Goal: Share content: Share content

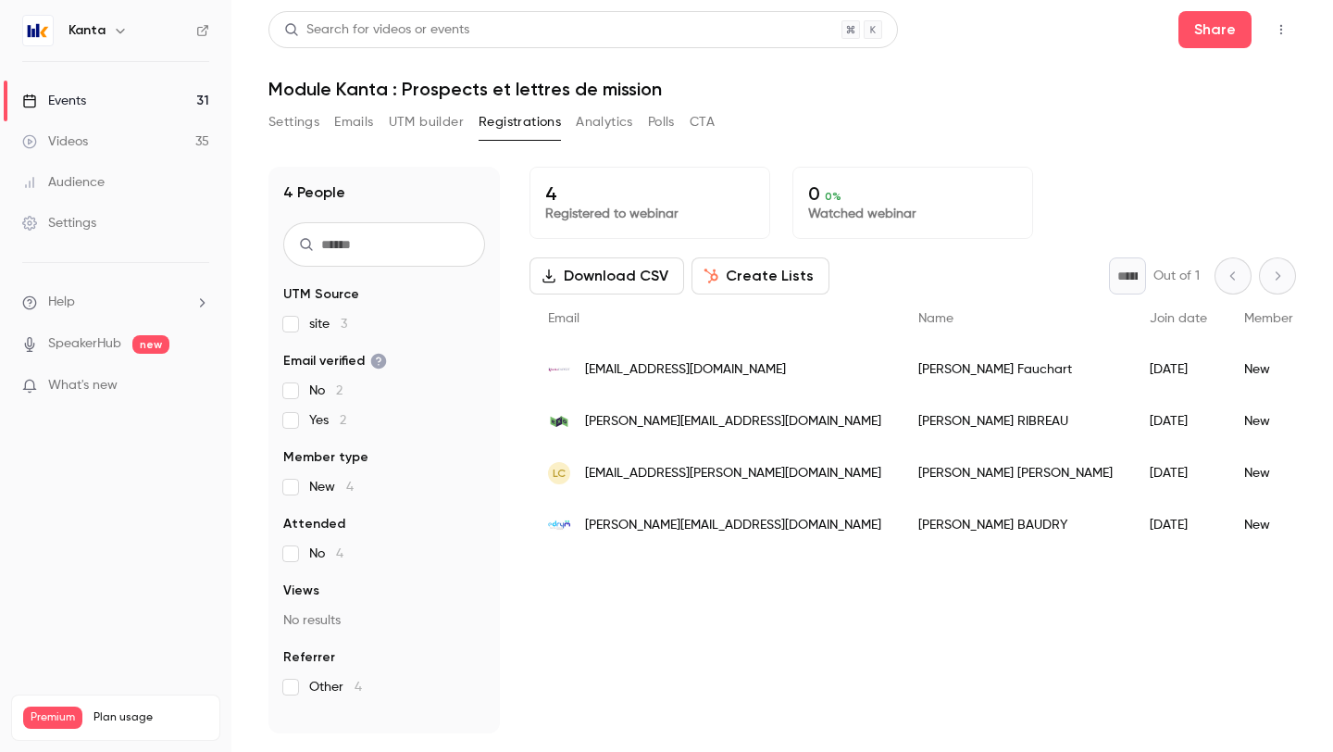
click at [118, 90] on link "Events 31" at bounding box center [115, 101] width 231 height 41
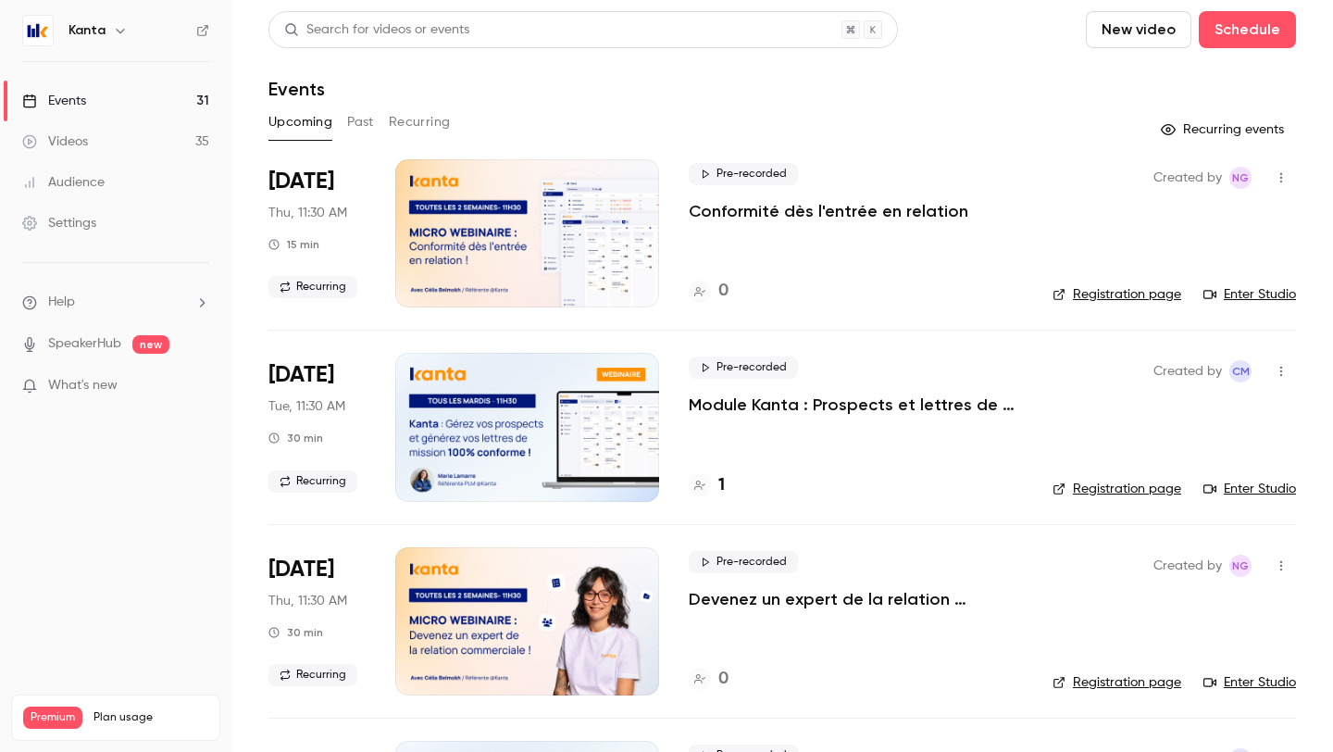
click at [365, 127] on button "Past" at bounding box center [360, 122] width 27 height 30
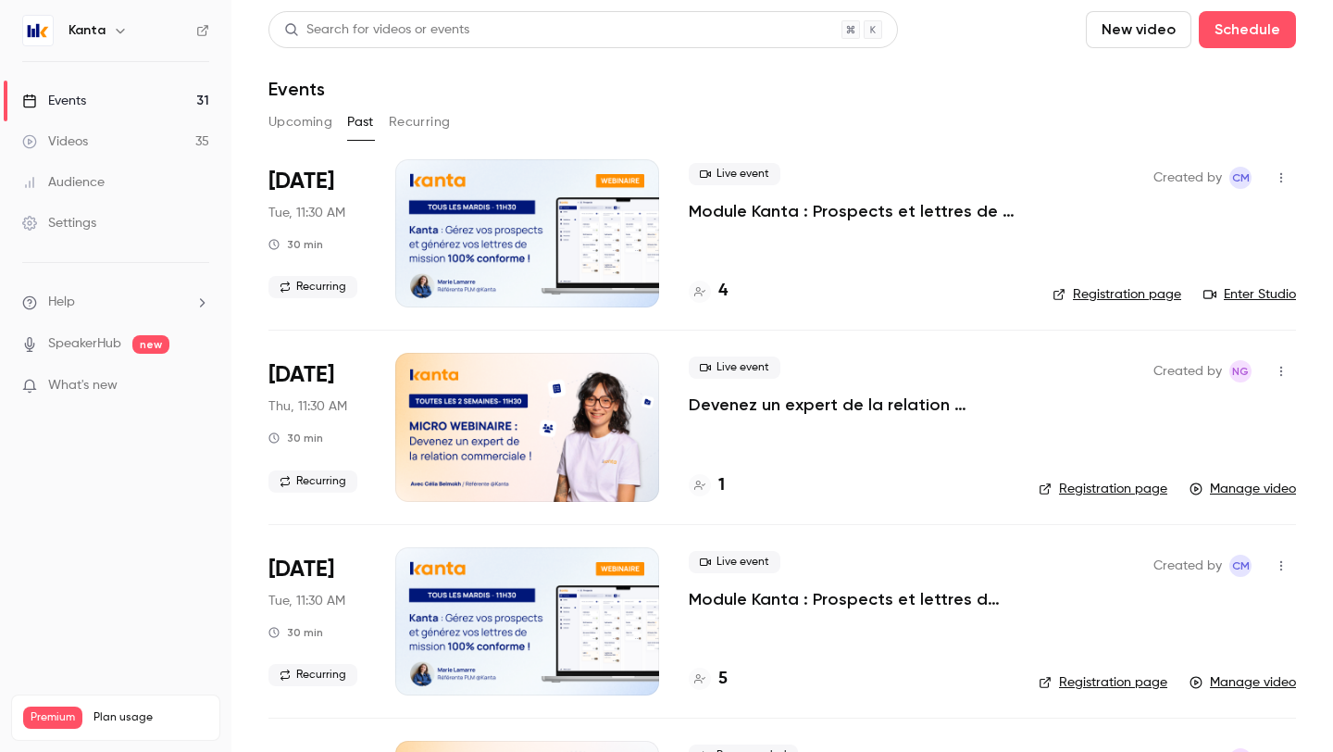
click at [741, 593] on p "Module Kanta : Prospects et lettres de mission" at bounding box center [849, 599] width 320 height 22
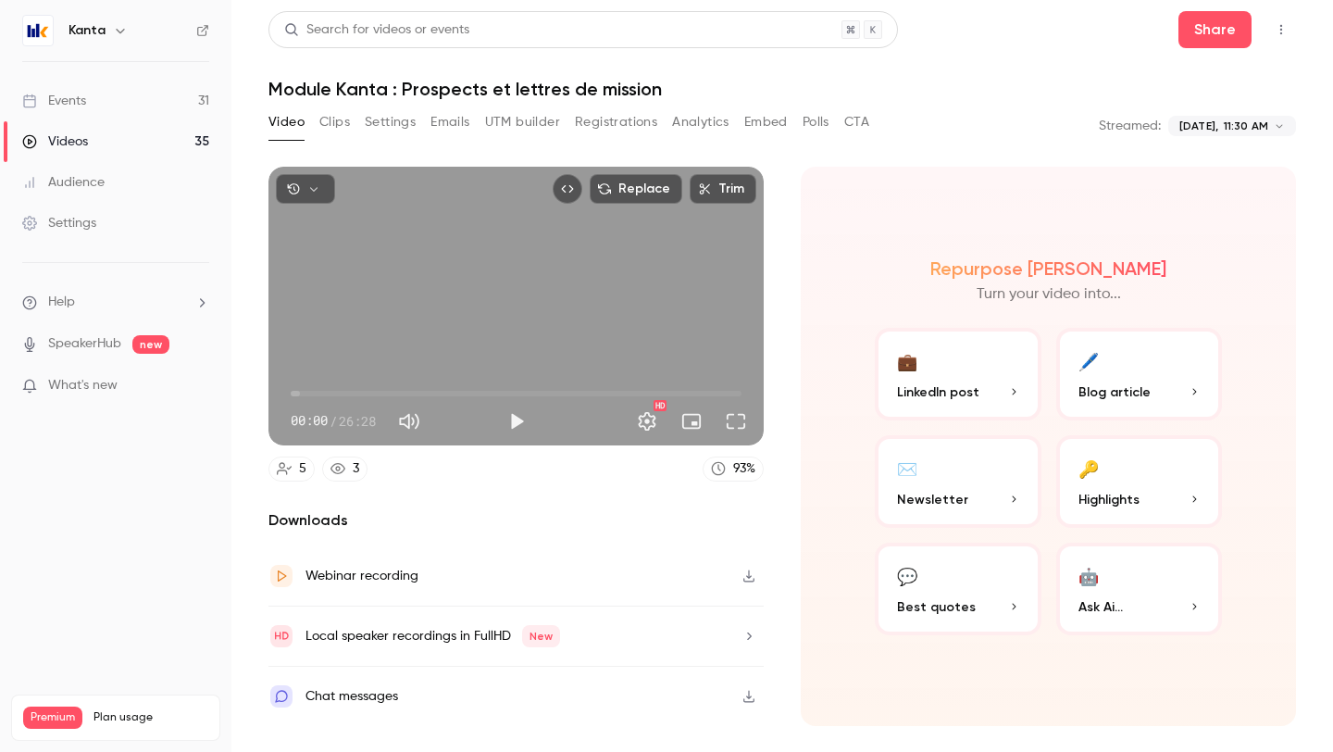
click at [1285, 26] on icon "Top Bar Actions" at bounding box center [1281, 29] width 15 height 13
click at [346, 114] on div at bounding box center [666, 376] width 1333 height 752
click at [342, 114] on button "Clips" at bounding box center [334, 122] width 31 height 30
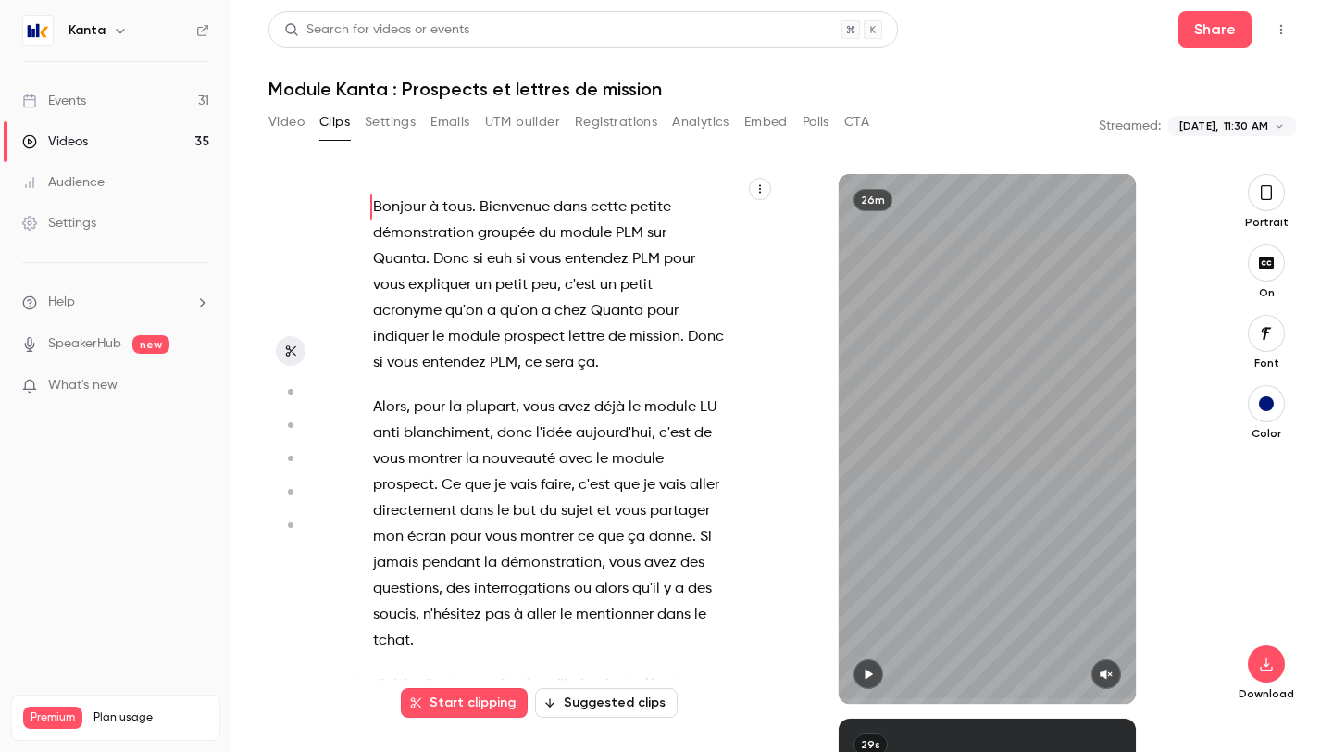
click at [298, 126] on button "Video" at bounding box center [286, 122] width 36 height 30
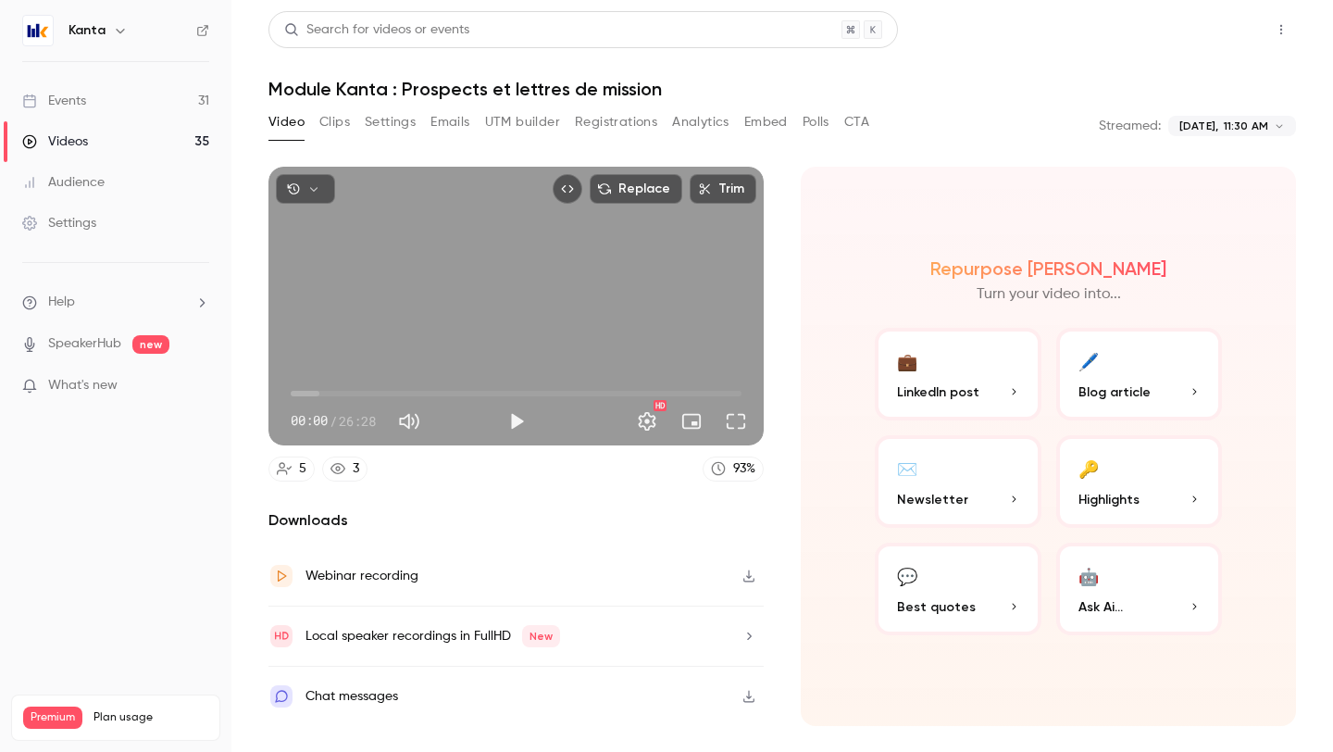
click at [1235, 38] on button "Share" at bounding box center [1214, 29] width 73 height 37
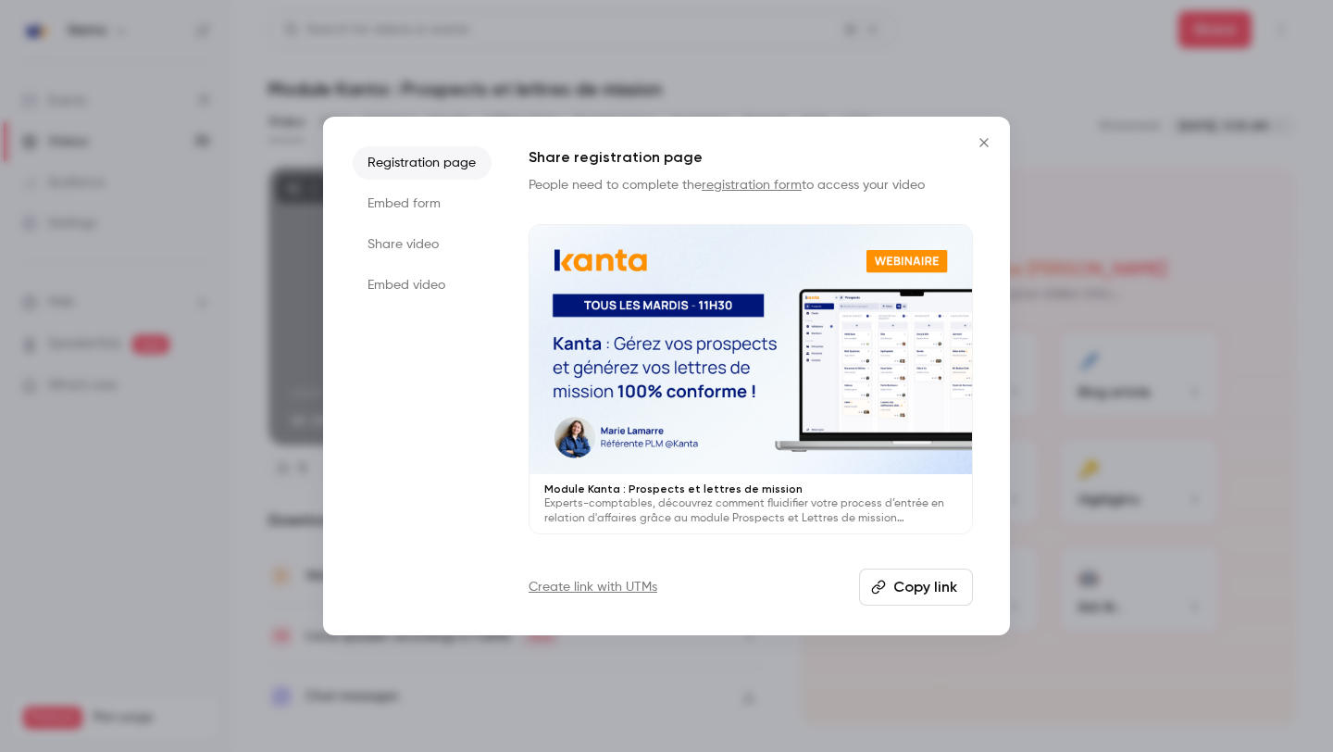
click at [413, 231] on li "Share video" at bounding box center [422, 244] width 139 height 33
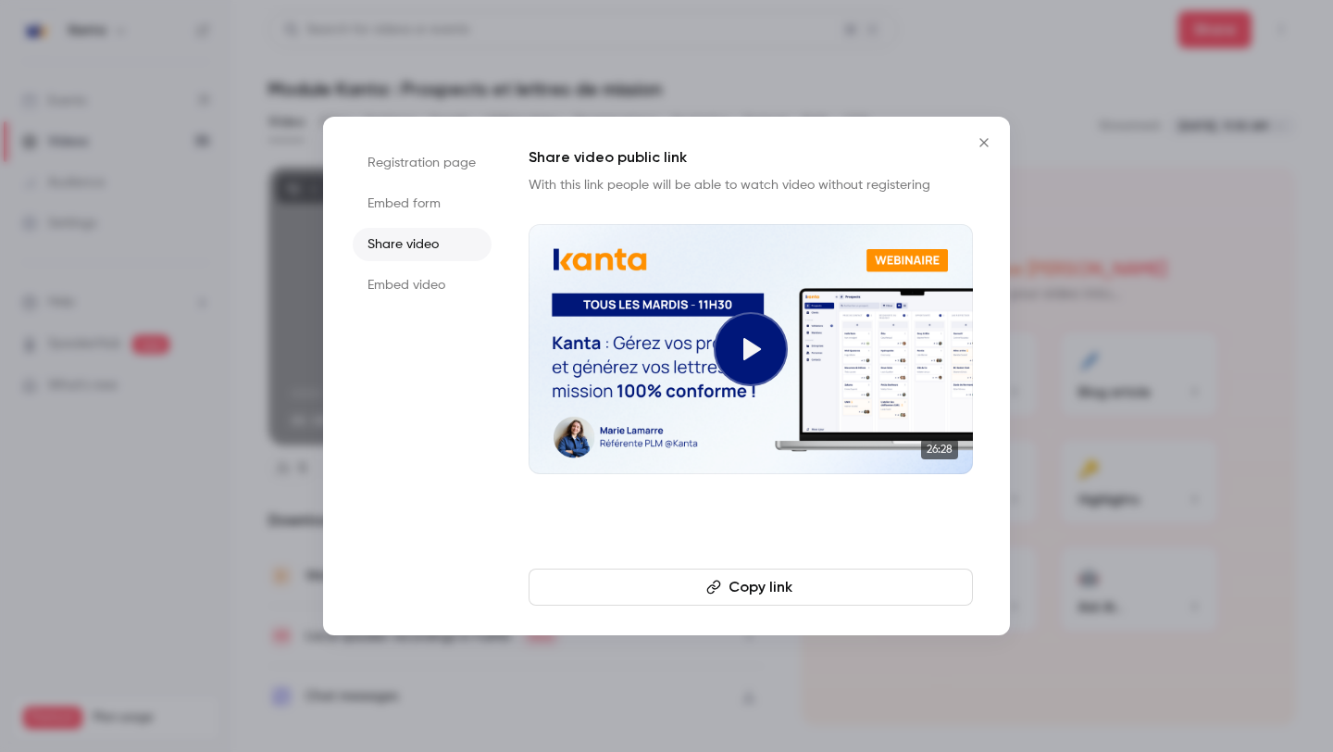
click at [797, 585] on button "Copy link" at bounding box center [751, 586] width 444 height 37
